Goal: Task Accomplishment & Management: Complete application form

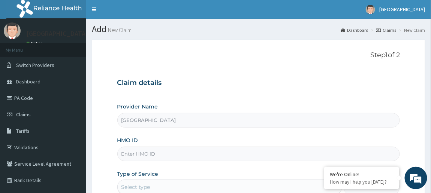
click at [179, 152] on input "HMO ID" at bounding box center [258, 154] width 283 height 15
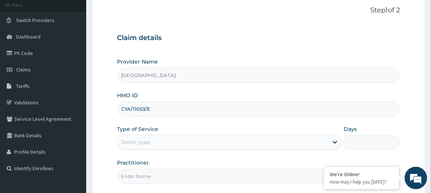
scroll to position [65, 0]
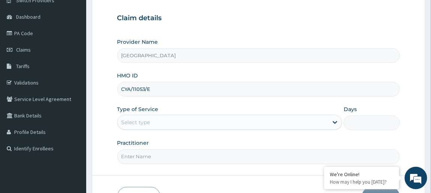
type input "CYA/11053/E"
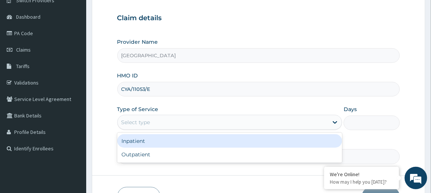
click at [149, 120] on div "Select type" at bounding box center [135, 122] width 29 height 7
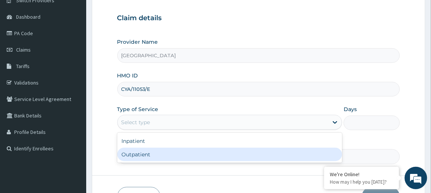
click at [146, 157] on div "Outpatient" at bounding box center [229, 154] width 225 height 13
type input "1"
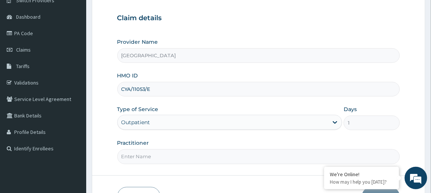
click at [150, 156] on input "Practitioner" at bounding box center [258, 156] width 283 height 15
type input "[PERSON_NAME]"
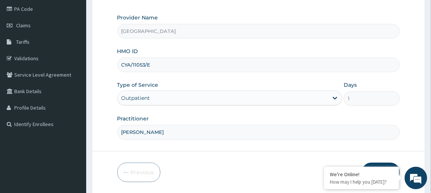
scroll to position [113, 0]
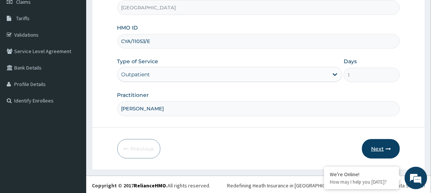
click at [379, 146] on button "Next" at bounding box center [381, 148] width 38 height 19
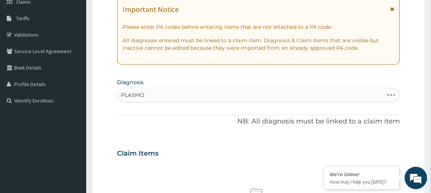
type input "PLASMOD"
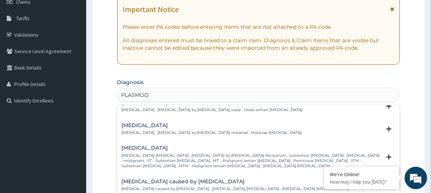
scroll to position [69, 0]
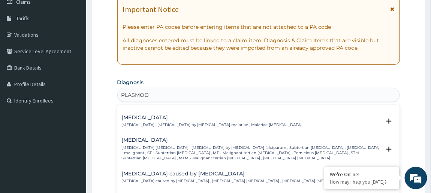
click at [166, 139] on h4 "[MEDICAL_DATA]" at bounding box center [251, 140] width 259 height 6
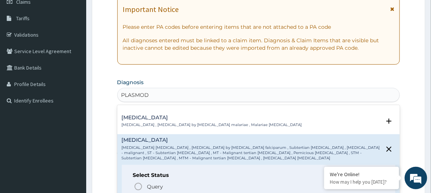
click at [169, 138] on h4 "[MEDICAL_DATA]" at bounding box center [251, 140] width 259 height 6
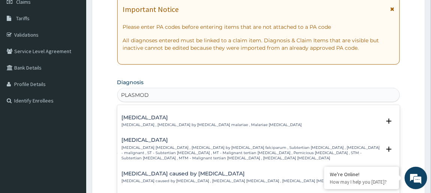
click at [170, 139] on h4 "[MEDICAL_DATA]" at bounding box center [251, 140] width 259 height 6
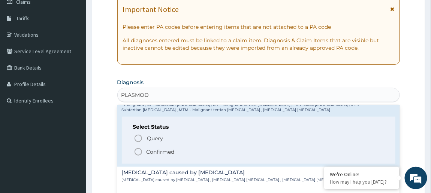
scroll to position [118, 0]
click at [142, 149] on icon "status option filled" at bounding box center [138, 150] width 9 height 9
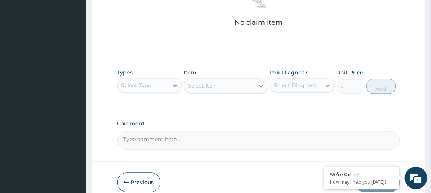
scroll to position [327, 0]
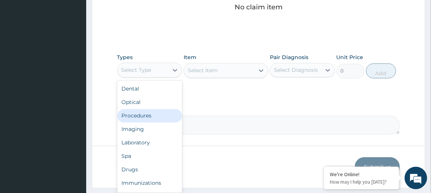
click at [148, 114] on div "Procedures" at bounding box center [149, 115] width 65 height 13
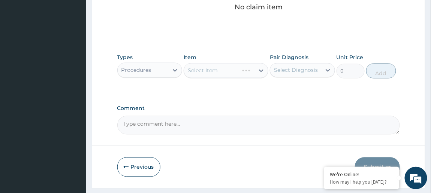
click at [227, 68] on div "Select Item" at bounding box center [226, 70] width 85 height 15
click at [254, 68] on div "Select Item" at bounding box center [226, 70] width 85 height 15
click at [208, 68] on div "Select Item" at bounding box center [226, 70] width 85 height 15
click at [230, 69] on div "Select Item" at bounding box center [226, 70] width 85 height 15
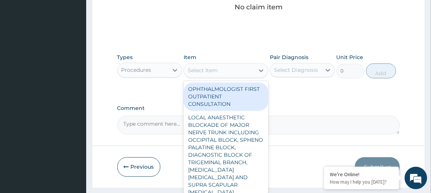
click at [258, 71] on icon at bounding box center [260, 70] width 7 height 7
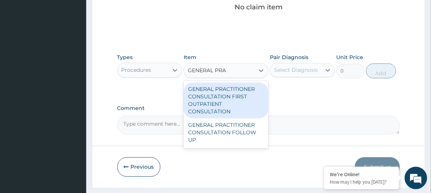
type input "GENERAL PRAC"
click at [222, 96] on div "GENERAL PRACTITIONER CONSULTATION FIRST OUTPATIENT CONSULTATION" at bounding box center [226, 101] width 85 height 36
type input "3795"
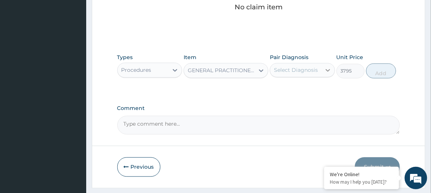
click at [323, 71] on div at bounding box center [327, 70] width 13 height 13
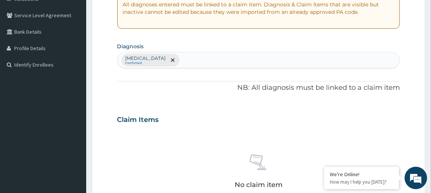
scroll to position [136, 0]
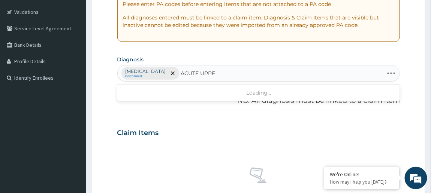
type input "ACUTE UPPER"
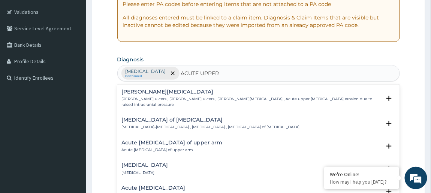
click at [194, 185] on h4 "Acute [MEDICAL_DATA]" at bounding box center [229, 188] width 215 height 6
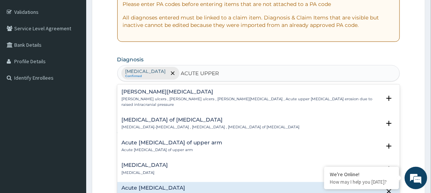
click at [198, 185] on h4 "Acute [MEDICAL_DATA]" at bounding box center [229, 188] width 215 height 6
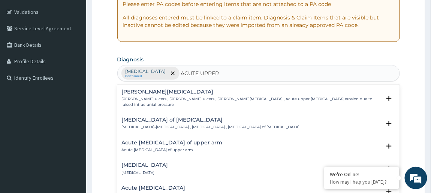
click at [198, 185] on h4 "Acute [MEDICAL_DATA]" at bounding box center [229, 188] width 215 height 6
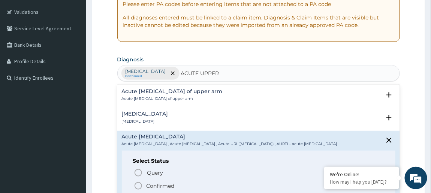
scroll to position [58, 0]
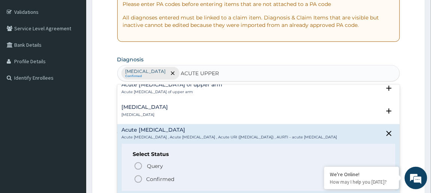
click at [142, 181] on icon "status option filled" at bounding box center [138, 179] width 9 height 9
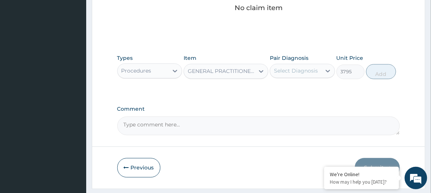
scroll to position [329, 0]
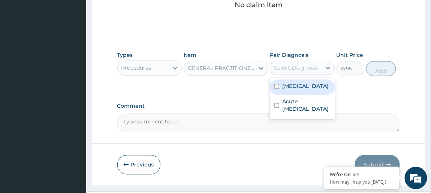
click at [310, 89] on label "[MEDICAL_DATA]" at bounding box center [305, 86] width 46 height 7
checkbox input "true"
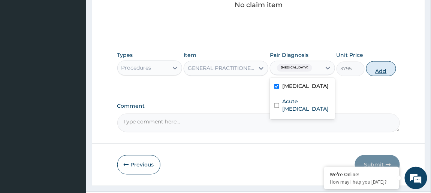
click at [384, 69] on button "Add" at bounding box center [381, 68] width 30 height 15
type input "0"
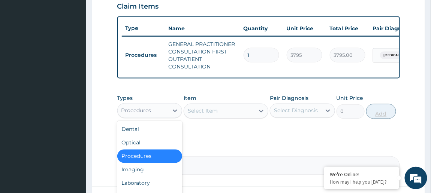
scroll to position [25, 0]
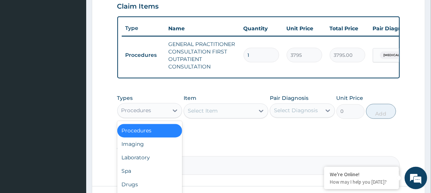
click at [139, 188] on div "Drugs" at bounding box center [149, 184] width 65 height 13
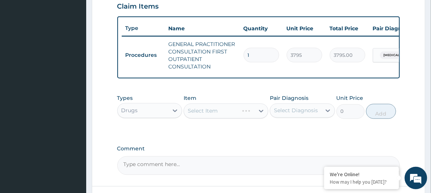
click at [225, 116] on div "Select Item" at bounding box center [226, 111] width 85 height 15
click at [227, 114] on div "Select Item" at bounding box center [226, 111] width 85 height 15
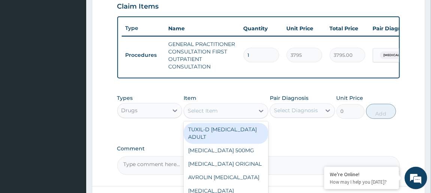
click at [227, 114] on div "Select Item" at bounding box center [219, 111] width 70 height 12
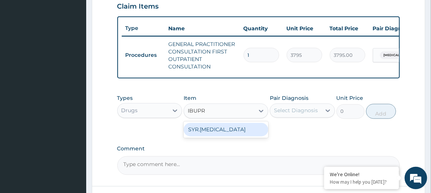
type input "IBUPRO"
click at [222, 132] on div "SYR.[MEDICAL_DATA]" at bounding box center [226, 129] width 85 height 13
type input "1200"
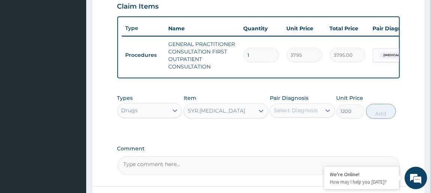
click at [302, 111] on div "Select Diagnosis" at bounding box center [295, 111] width 51 height 12
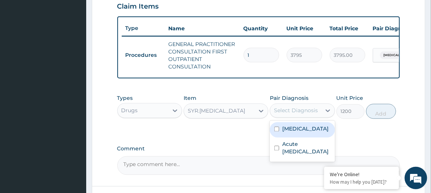
click at [291, 133] on label "[MEDICAL_DATA]" at bounding box center [305, 128] width 46 height 7
checkbox input "true"
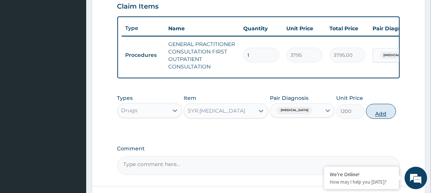
click at [378, 116] on button "Add" at bounding box center [381, 111] width 30 height 15
type input "0"
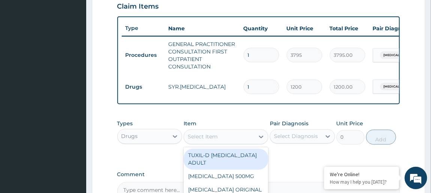
click at [221, 143] on div "Select Item" at bounding box center [219, 137] width 70 height 12
type input "D"
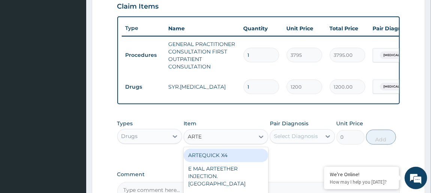
type input "ARTEM"
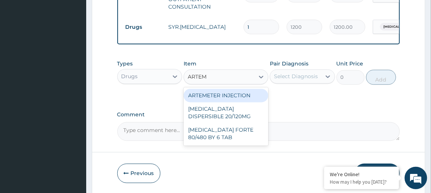
scroll to position [324, 0]
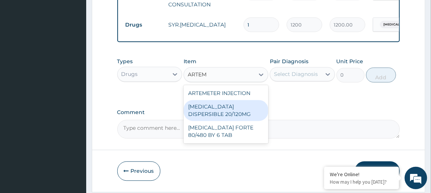
click at [218, 115] on div "[MEDICAL_DATA] DISPERSIBLE 20/120MG" at bounding box center [226, 110] width 85 height 21
type input "120.175"
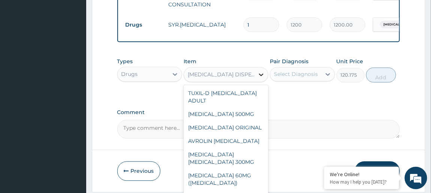
click at [261, 78] on icon at bounding box center [260, 74] width 7 height 7
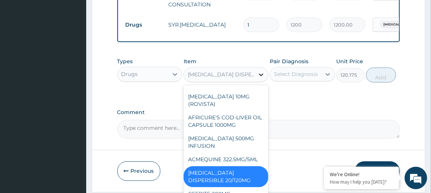
scroll to position [11083, 0]
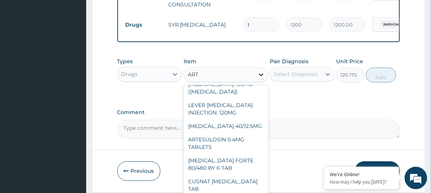
type input "ARTE"
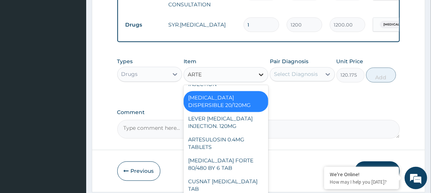
scroll to position [133, 0]
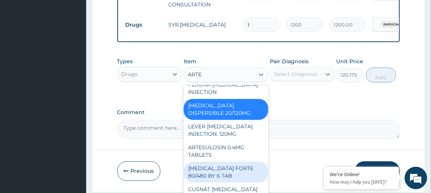
click at [215, 167] on div "[MEDICAL_DATA] FORTE 80/480 BY 6 TAB" at bounding box center [226, 172] width 85 height 21
type input "480.7"
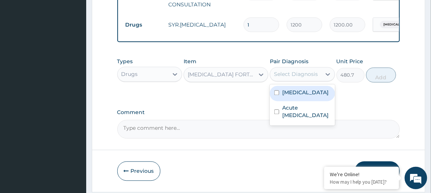
click at [315, 78] on div "Select Diagnosis" at bounding box center [296, 74] width 44 height 7
click at [294, 97] on label "[MEDICAL_DATA]" at bounding box center [305, 92] width 46 height 7
checkbox input "true"
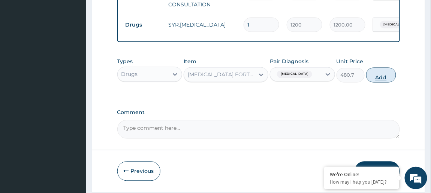
click at [379, 76] on button "Add" at bounding box center [381, 75] width 30 height 15
type input "0"
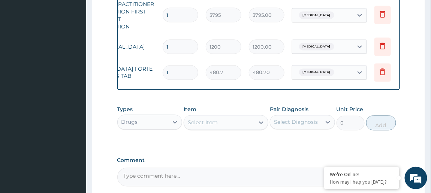
scroll to position [0, 82]
click at [381, 73] on icon at bounding box center [381, 71] width 9 height 9
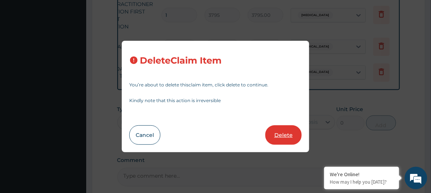
click at [286, 133] on button "Delete" at bounding box center [283, 134] width 36 height 19
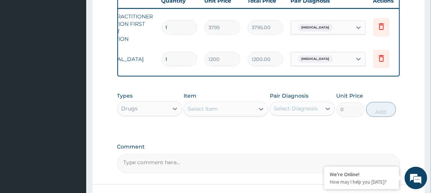
scroll to position [291, 0]
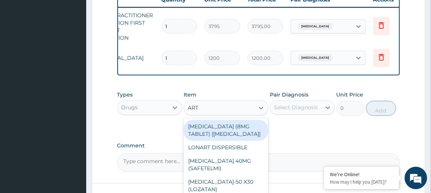
type input "ARTE"
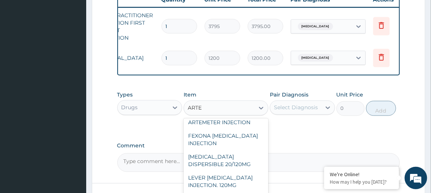
scroll to position [133, 0]
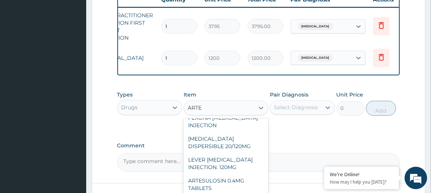
click at [236, 139] on div "[MEDICAL_DATA] DISPERSIBLE 20/120MG" at bounding box center [226, 143] width 85 height 21
type input "120.175"
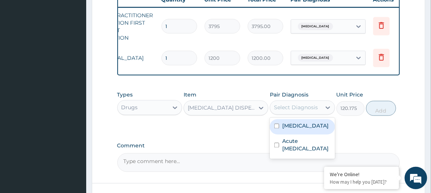
click at [302, 130] on label "[MEDICAL_DATA]" at bounding box center [305, 125] width 46 height 7
checkbox input "true"
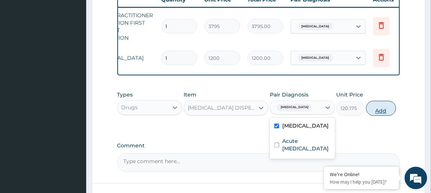
click at [381, 109] on button "Add" at bounding box center [381, 108] width 30 height 15
type input "0"
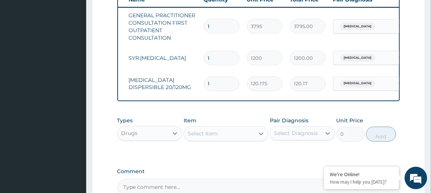
scroll to position [0, 0]
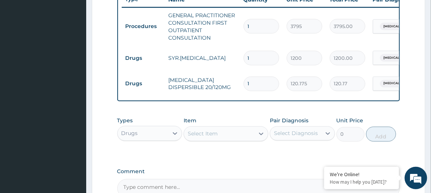
type input "12"
type input "1442.10"
type input "12"
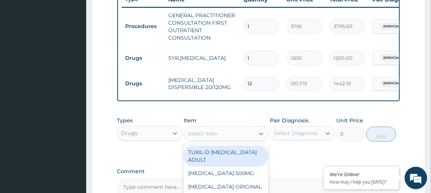
click at [217, 138] on div "Select Item" at bounding box center [203, 133] width 30 height 7
type input "LORAT"
click at [218, 159] on div "[PERSON_NAME][MEDICAL_DATA]" at bounding box center [226, 156] width 85 height 21
type input "1265"
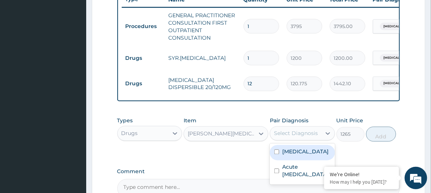
click at [297, 137] on div "Select Diagnosis" at bounding box center [296, 133] width 44 height 7
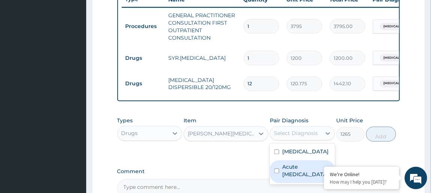
click at [291, 179] on label "Acute [MEDICAL_DATA]" at bounding box center [306, 171] width 48 height 15
checkbox input "true"
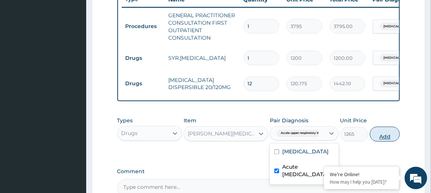
click at [386, 140] on button "Add" at bounding box center [385, 134] width 30 height 15
type input "0"
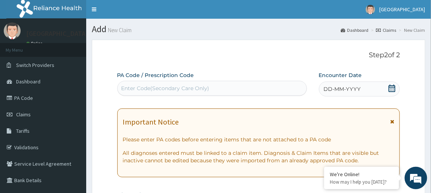
click at [395, 93] on span at bounding box center [391, 89] width 7 height 9
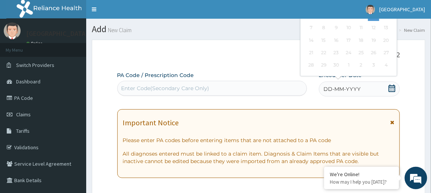
click at [392, 96] on div "DD-MM-YYYY" at bounding box center [359, 89] width 81 height 15
click at [395, 96] on div "DD-MM-YYYY" at bounding box center [359, 89] width 81 height 15
click at [396, 93] on div "DD-MM-YYYY" at bounding box center [359, 89] width 81 height 15
click at [393, 88] on icon at bounding box center [391, 88] width 7 height 7
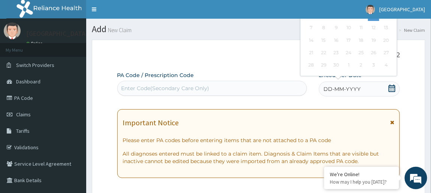
click at [393, 88] on icon at bounding box center [391, 88] width 7 height 7
click at [392, 93] on span at bounding box center [391, 89] width 7 height 9
click at [392, 91] on icon at bounding box center [391, 88] width 7 height 7
click at [392, 92] on span at bounding box center [391, 89] width 7 height 9
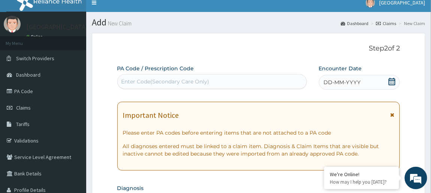
scroll to position [7, 0]
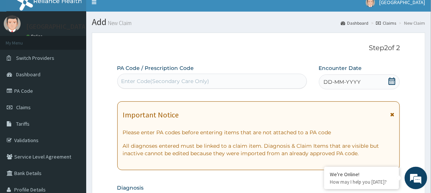
click at [395, 85] on span at bounding box center [391, 82] width 7 height 9
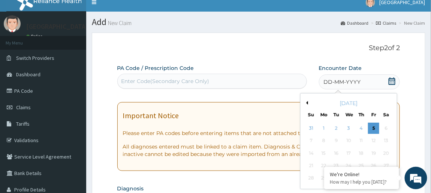
click at [307, 102] on button "Previous Month" at bounding box center [306, 103] width 4 height 4
click at [306, 102] on button "Previous Month" at bounding box center [306, 103] width 4 height 4
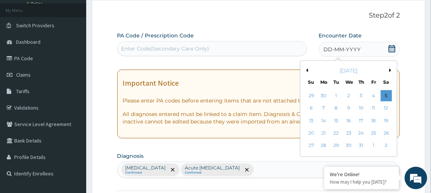
scroll to position [40, 0]
click at [322, 146] on div "28" at bounding box center [323, 145] width 11 height 11
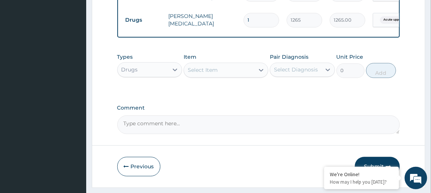
scroll to position [405, 0]
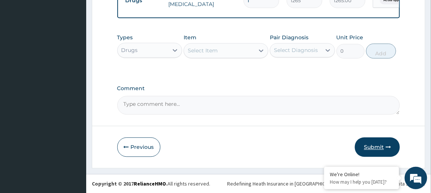
click at [379, 152] on button "Submit" at bounding box center [377, 146] width 45 height 19
